Goal: Information Seeking & Learning: Learn about a topic

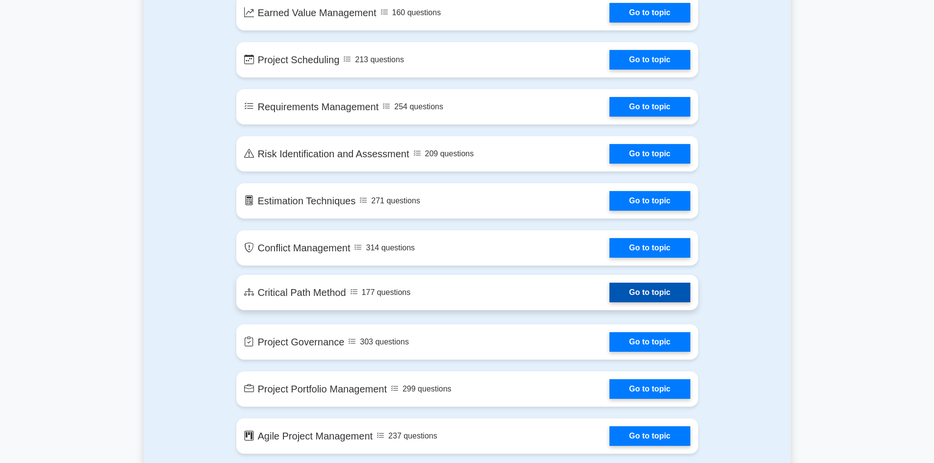
scroll to position [1373, 0]
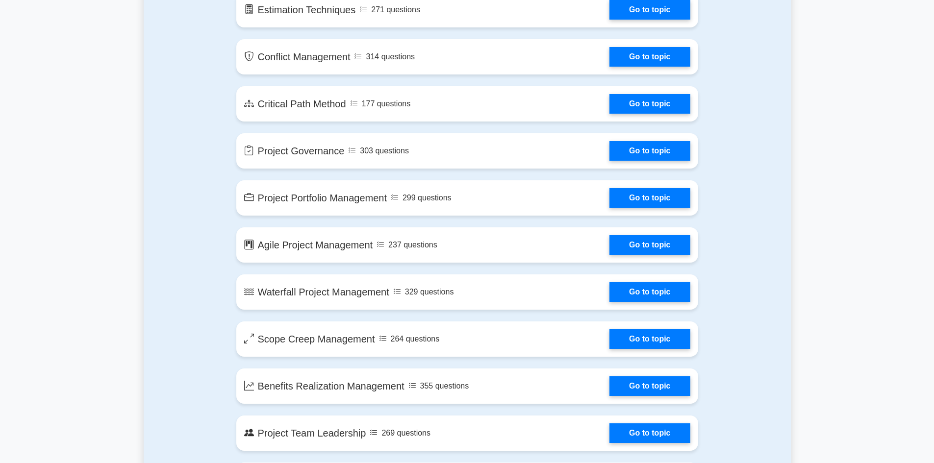
drag, startPoint x: 761, startPoint y: 206, endPoint x: 758, endPoint y: 234, distance: 28.1
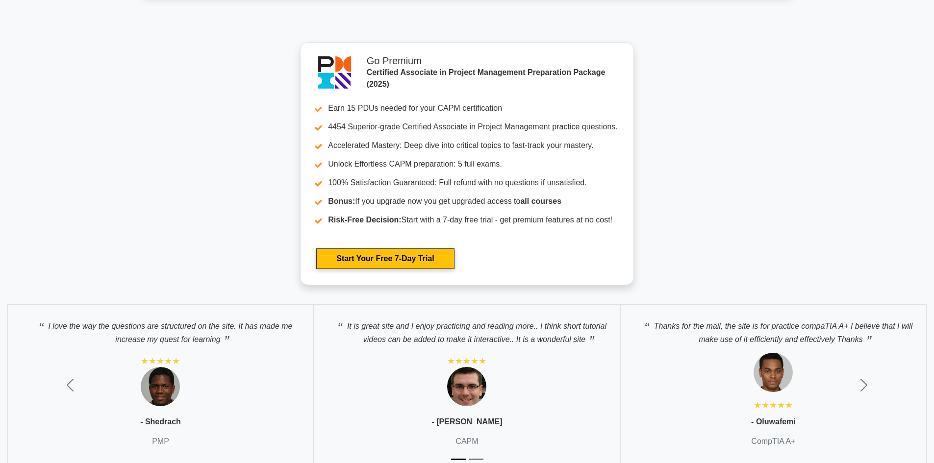
drag, startPoint x: 751, startPoint y: 197, endPoint x: 754, endPoint y: 261, distance: 63.8
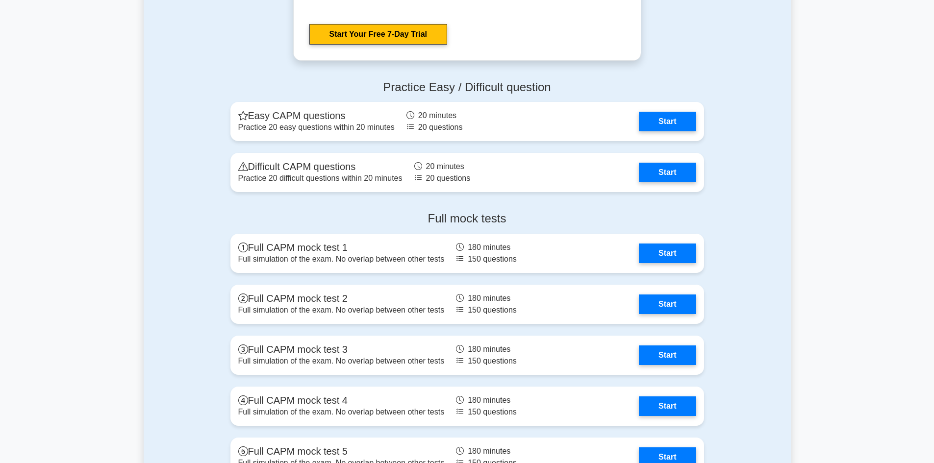
drag, startPoint x: 752, startPoint y: 232, endPoint x: 752, endPoint y: 184, distance: 48.5
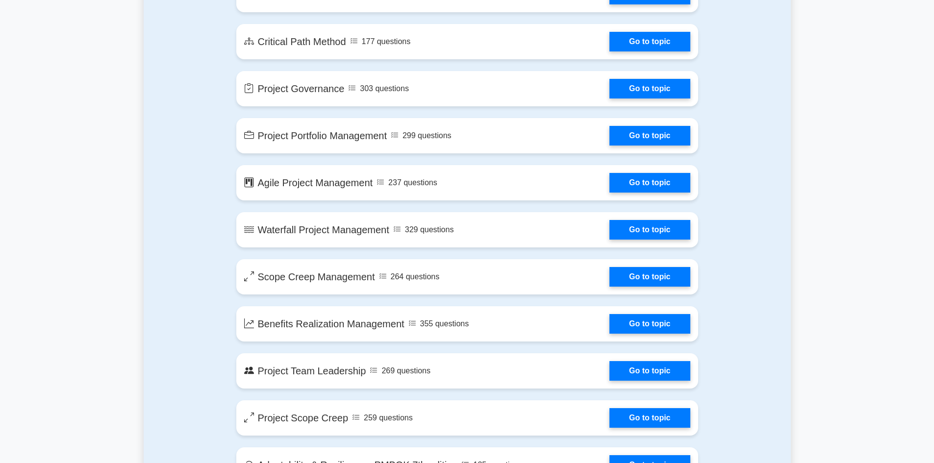
drag, startPoint x: 751, startPoint y: 344, endPoint x: 749, endPoint y: 235, distance: 108.4
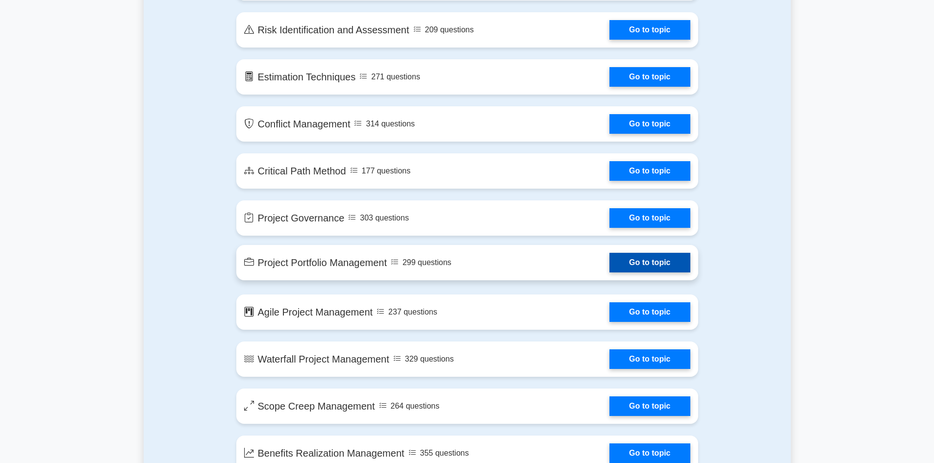
click at [648, 270] on link "Go to topic" at bounding box center [649, 263] width 80 height 20
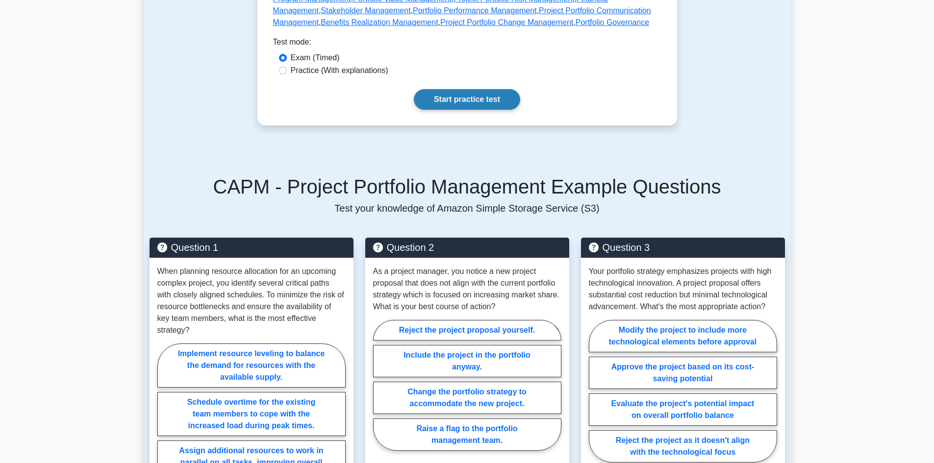
scroll to position [294, 0]
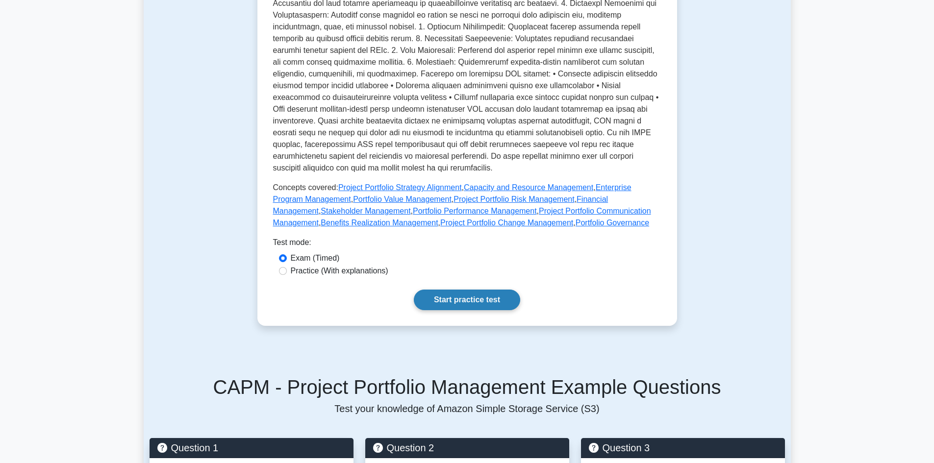
click at [447, 298] on link "Start practice test" at bounding box center [467, 300] width 106 height 21
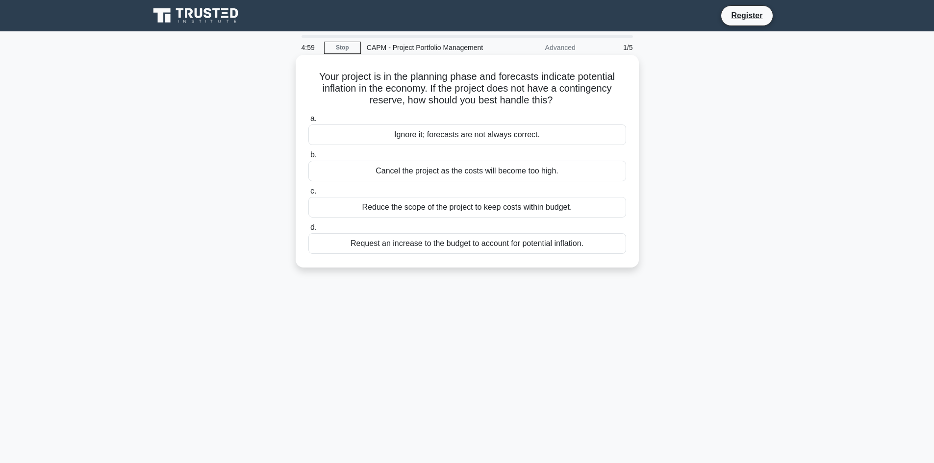
click at [391, 131] on div "Ignore it; forecasts are not always correct." at bounding box center [467, 135] width 318 height 21
click at [308, 122] on input "a. Ignore it; forecasts are not always correct." at bounding box center [308, 119] width 0 height 6
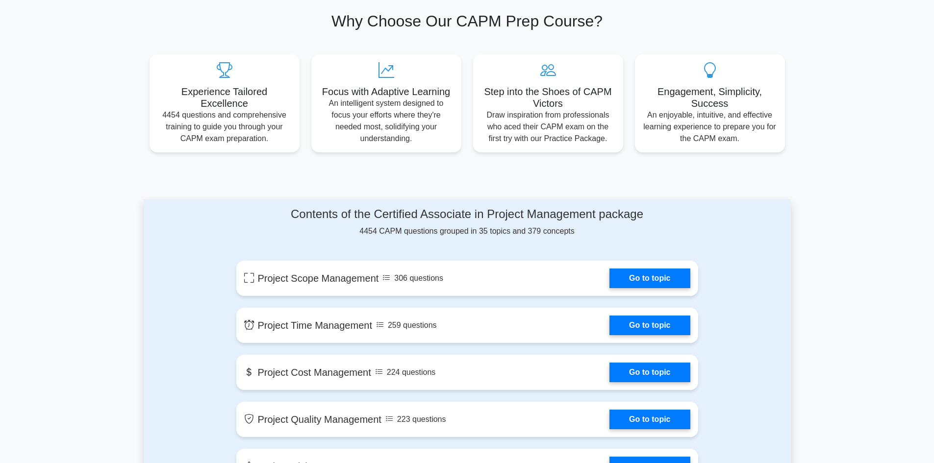
scroll to position [288, 0]
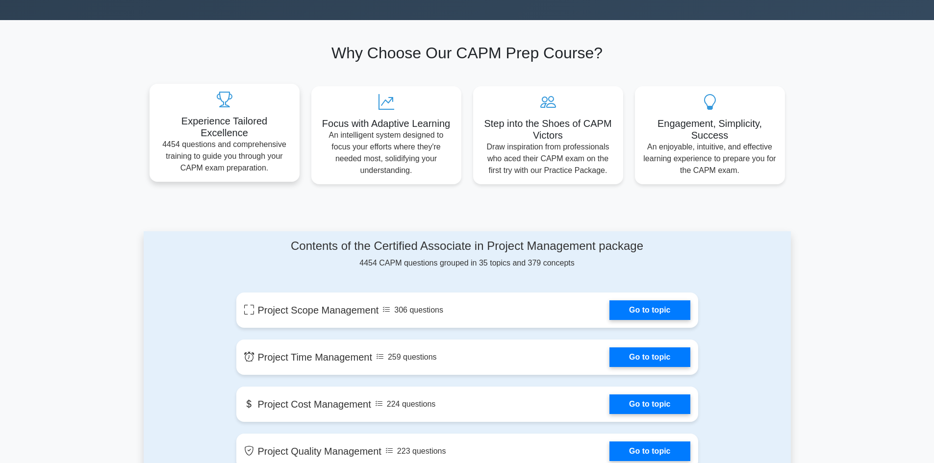
click at [228, 114] on div "Experience Tailored Excellence 4454 questions and comprehensive training to gui…" at bounding box center [225, 133] width 150 height 98
click at [225, 150] on p "4454 questions and comprehensive training to guide you through your CAPM exam p…" at bounding box center [224, 156] width 134 height 35
click at [385, 134] on p "An intelligent system designed to focus your efforts where they're needed most,…" at bounding box center [386, 150] width 134 height 47
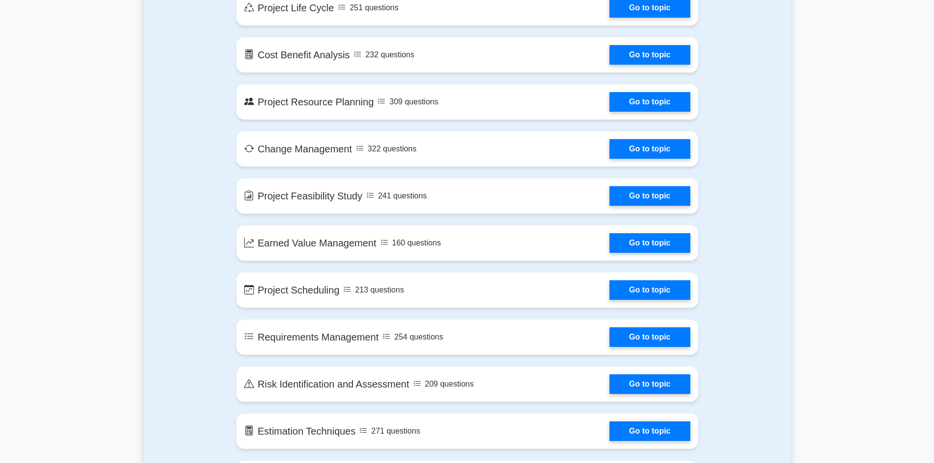
scroll to position [3029, 0]
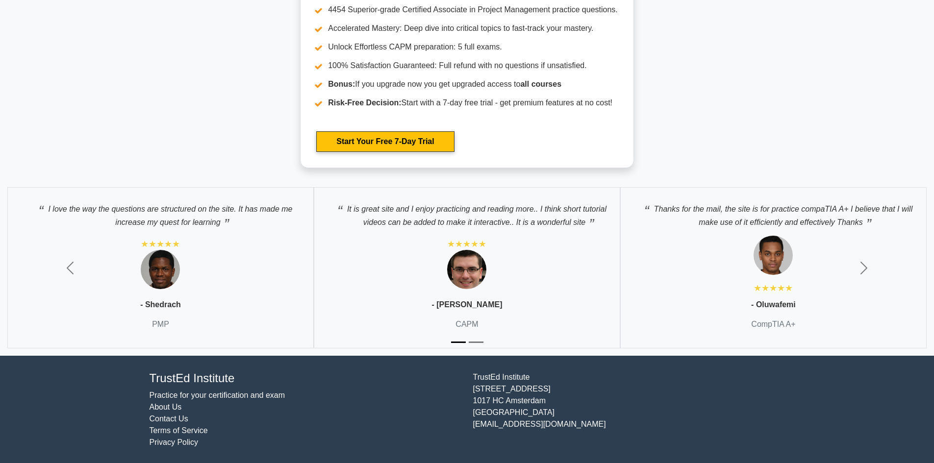
drag, startPoint x: 591, startPoint y: 313, endPoint x: 644, endPoint y: 431, distance: 129.7
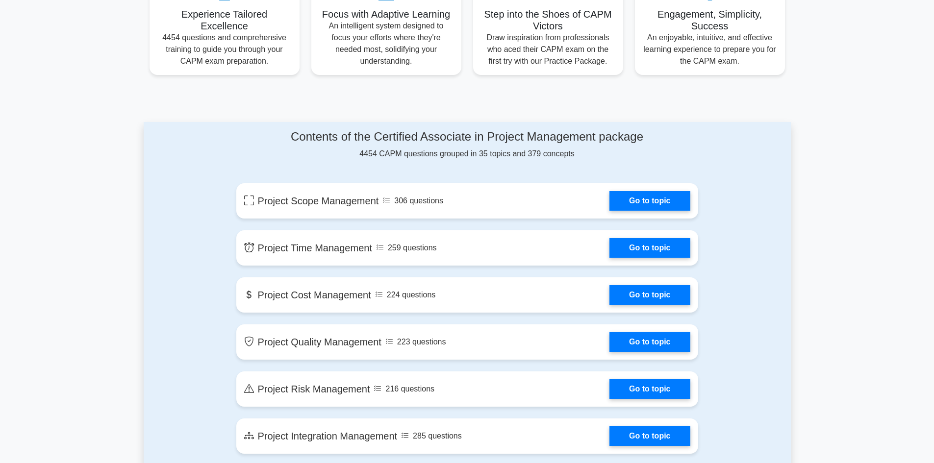
scroll to position [0, 0]
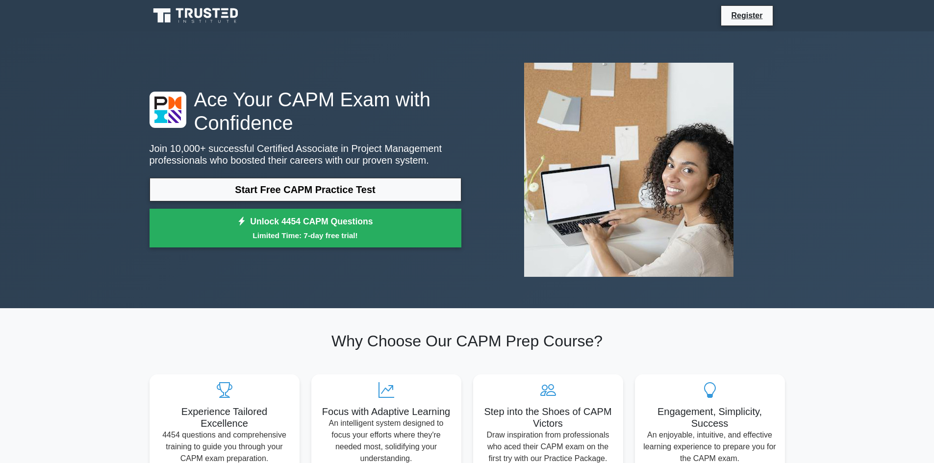
drag, startPoint x: 465, startPoint y: 376, endPoint x: 393, endPoint y: 116, distance: 270.6
click at [238, 110] on h1 "Ace Your CAPM Exam with Confidence" at bounding box center [306, 111] width 312 height 47
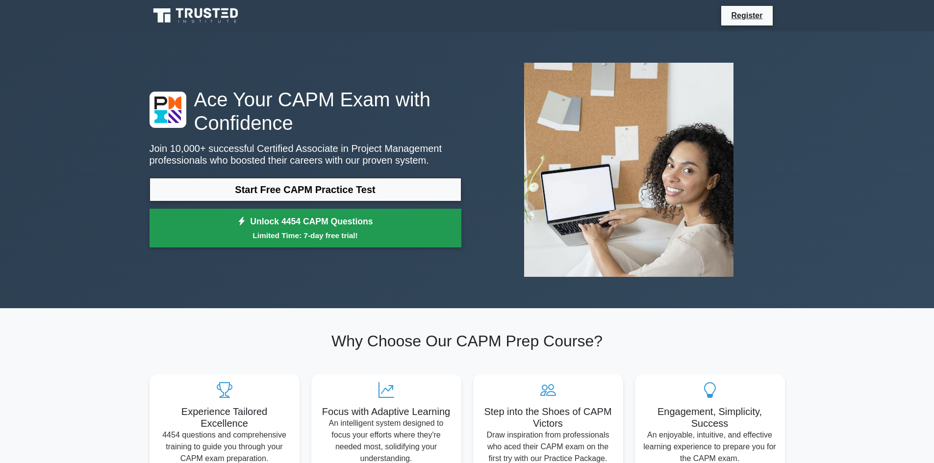
click at [319, 232] on small "Limited Time: 7-day free trial!" at bounding box center [305, 235] width 287 height 11
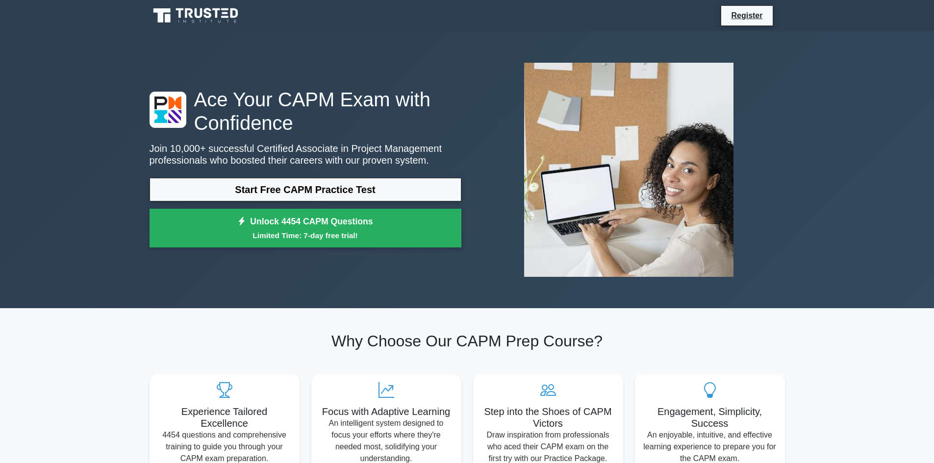
click at [208, 2] on nav "Register" at bounding box center [467, 15] width 934 height 31
click at [195, 18] on icon at bounding box center [197, 15] width 94 height 19
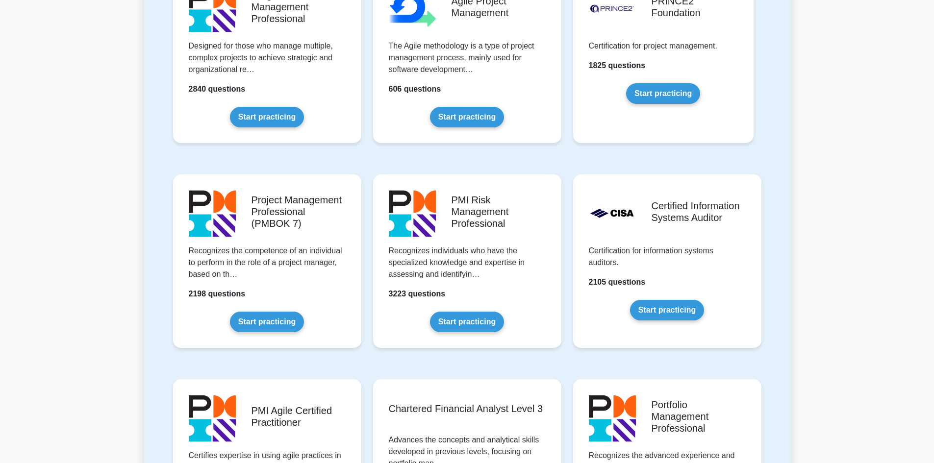
scroll to position [686, 0]
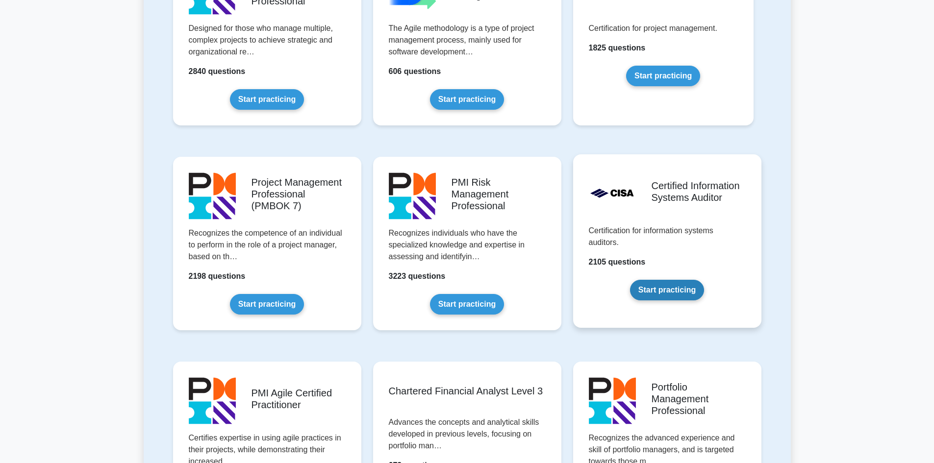
click at [663, 284] on link "Start practicing" at bounding box center [667, 290] width 74 height 21
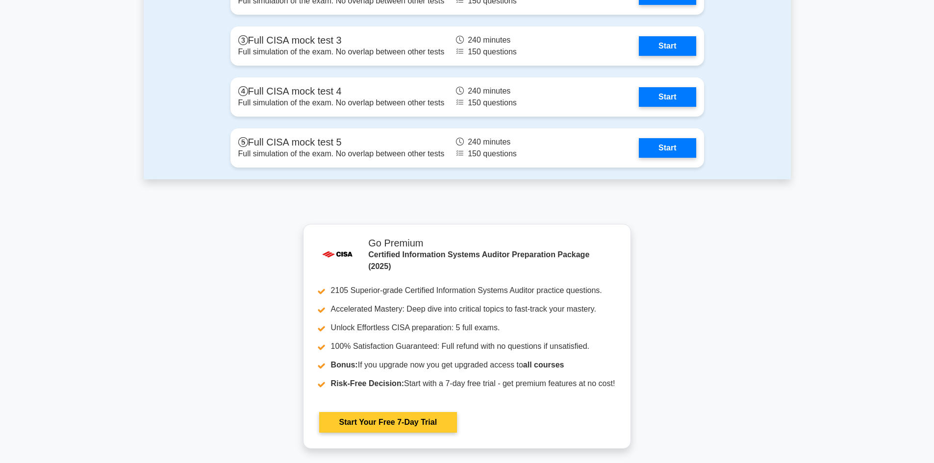
scroll to position [1618, 0]
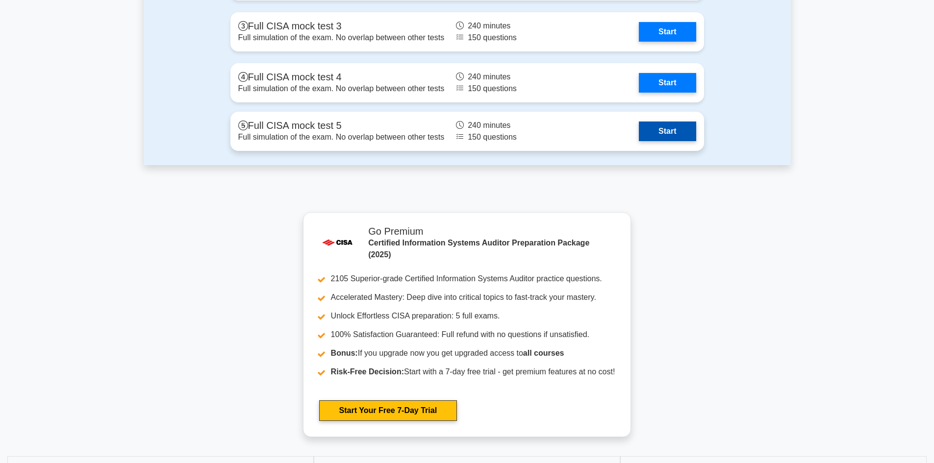
click at [639, 129] on link "Start" at bounding box center [667, 132] width 57 height 20
